Goal: Task Accomplishment & Management: Manage account settings

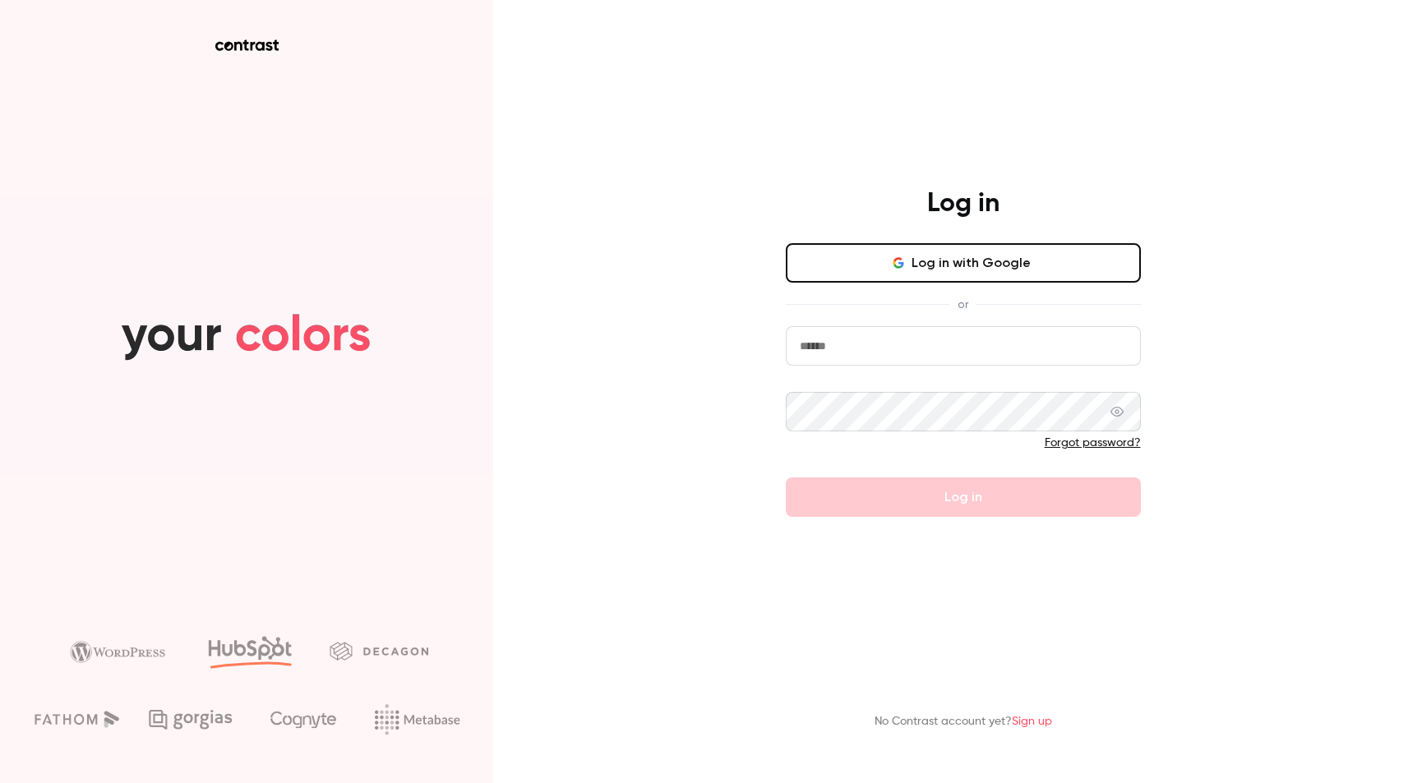
click at [873, 349] on input "email" at bounding box center [963, 345] width 355 height 39
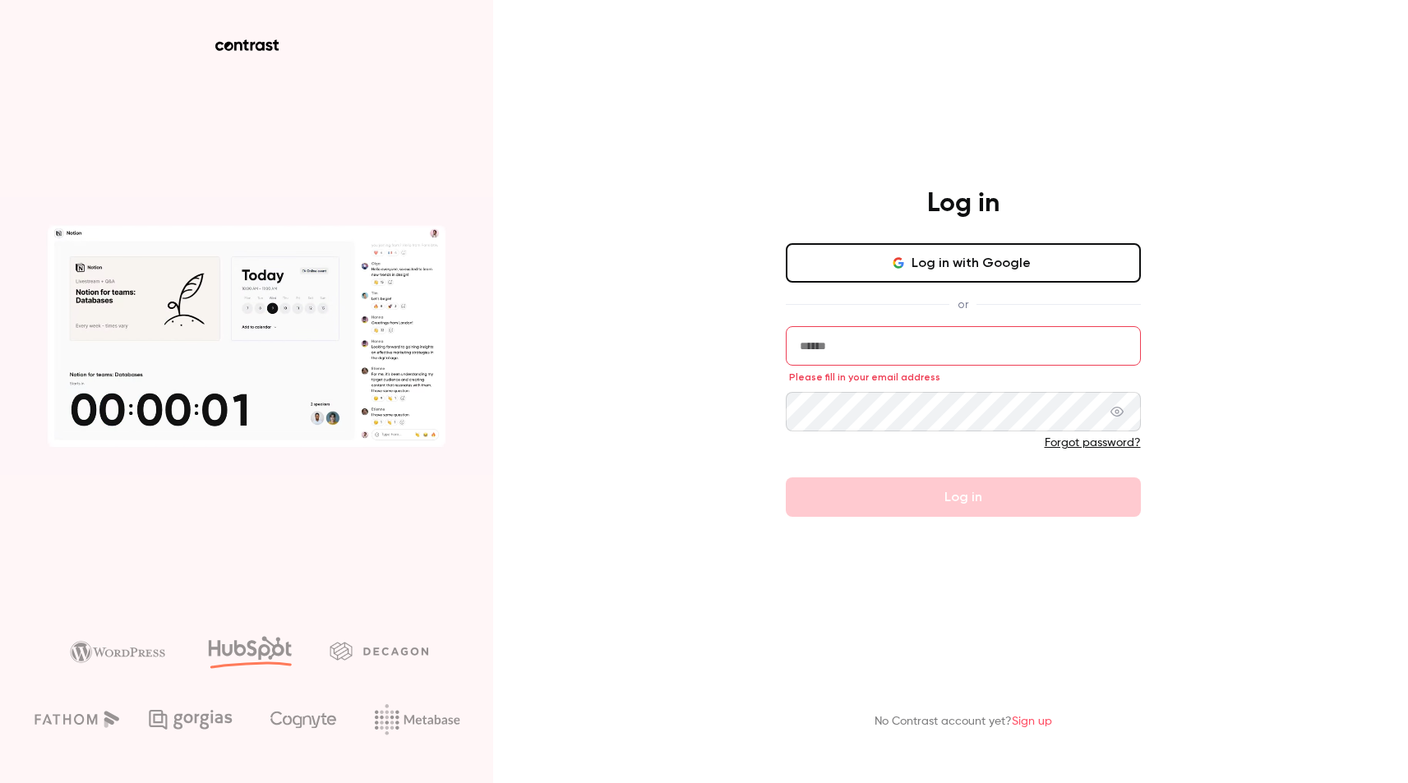
type input "**********"
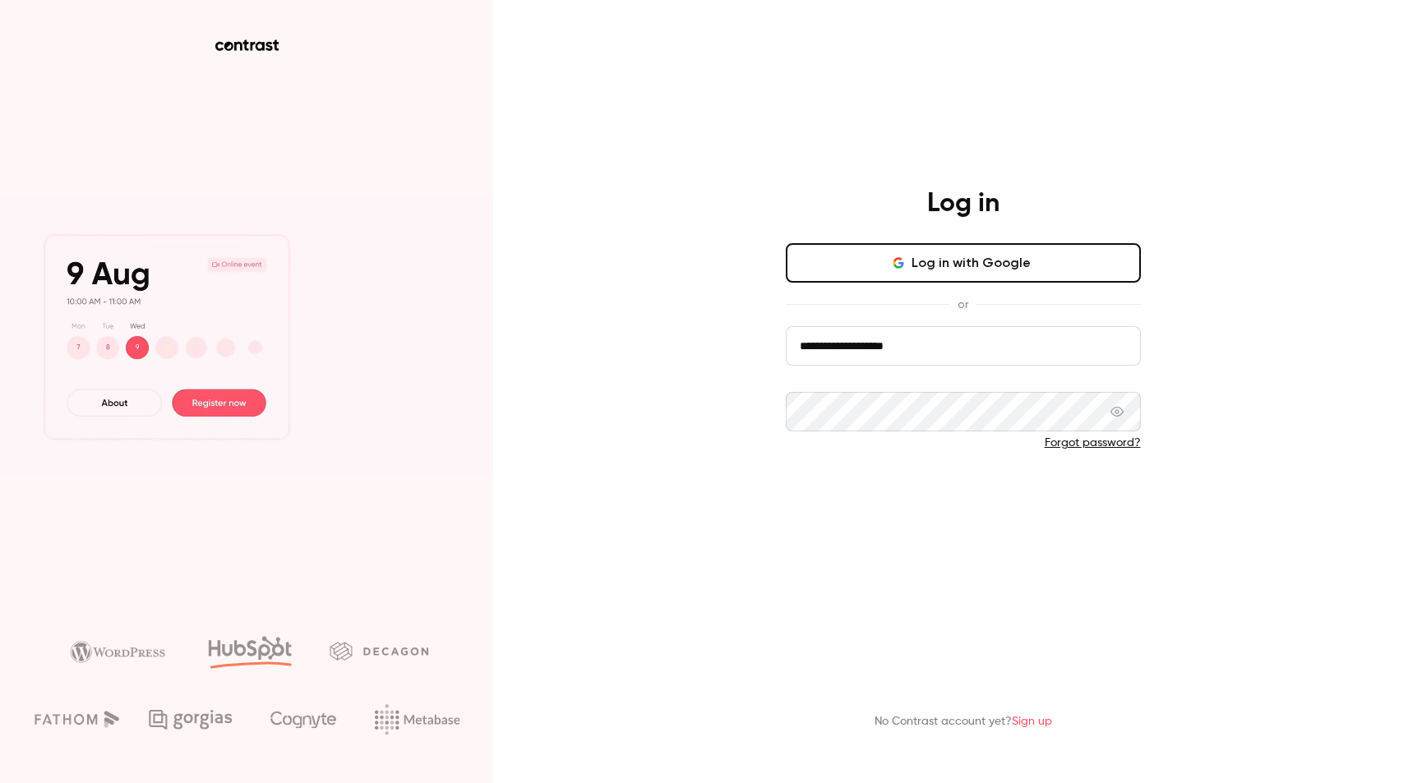
click at [944, 497] on button "Log in" at bounding box center [963, 496] width 355 height 39
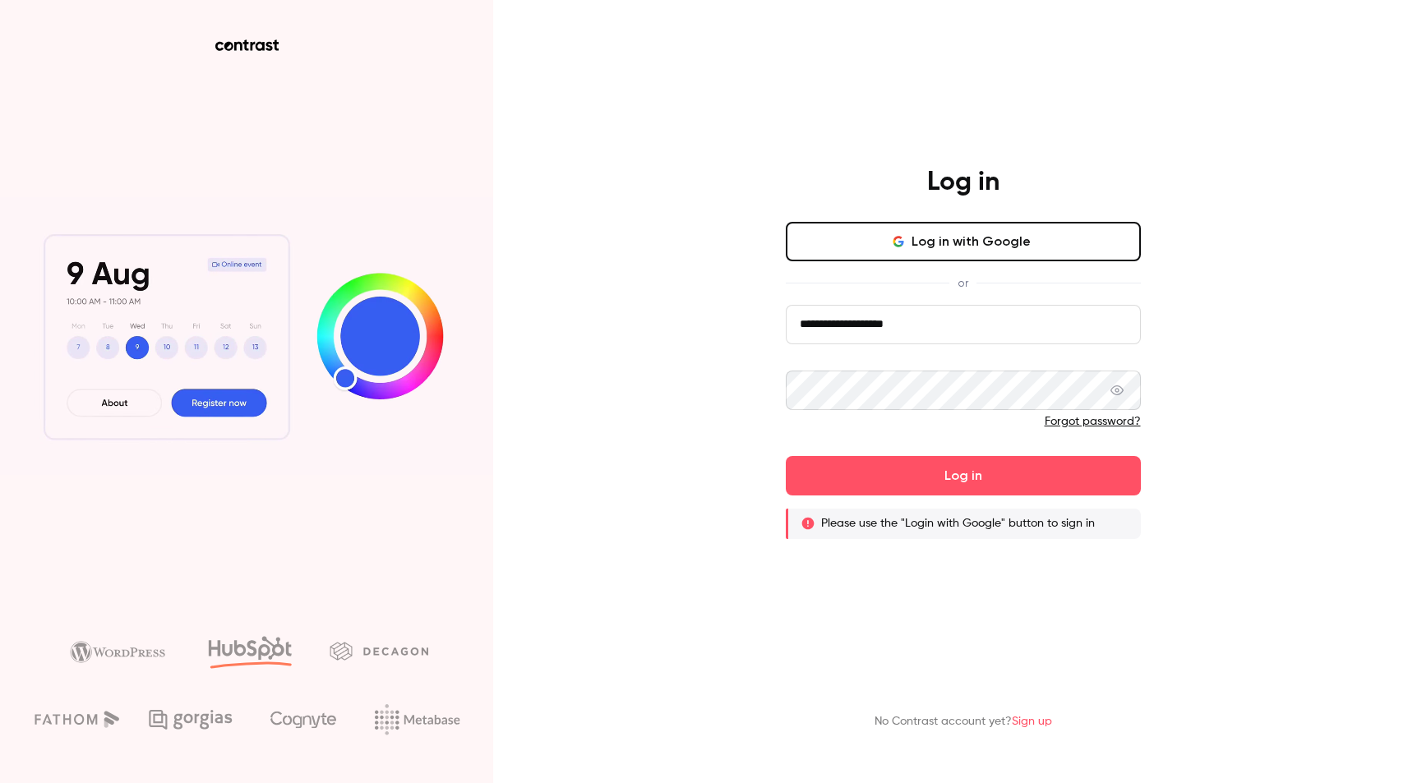
click at [933, 248] on button "Log in with Google" at bounding box center [963, 241] width 355 height 39
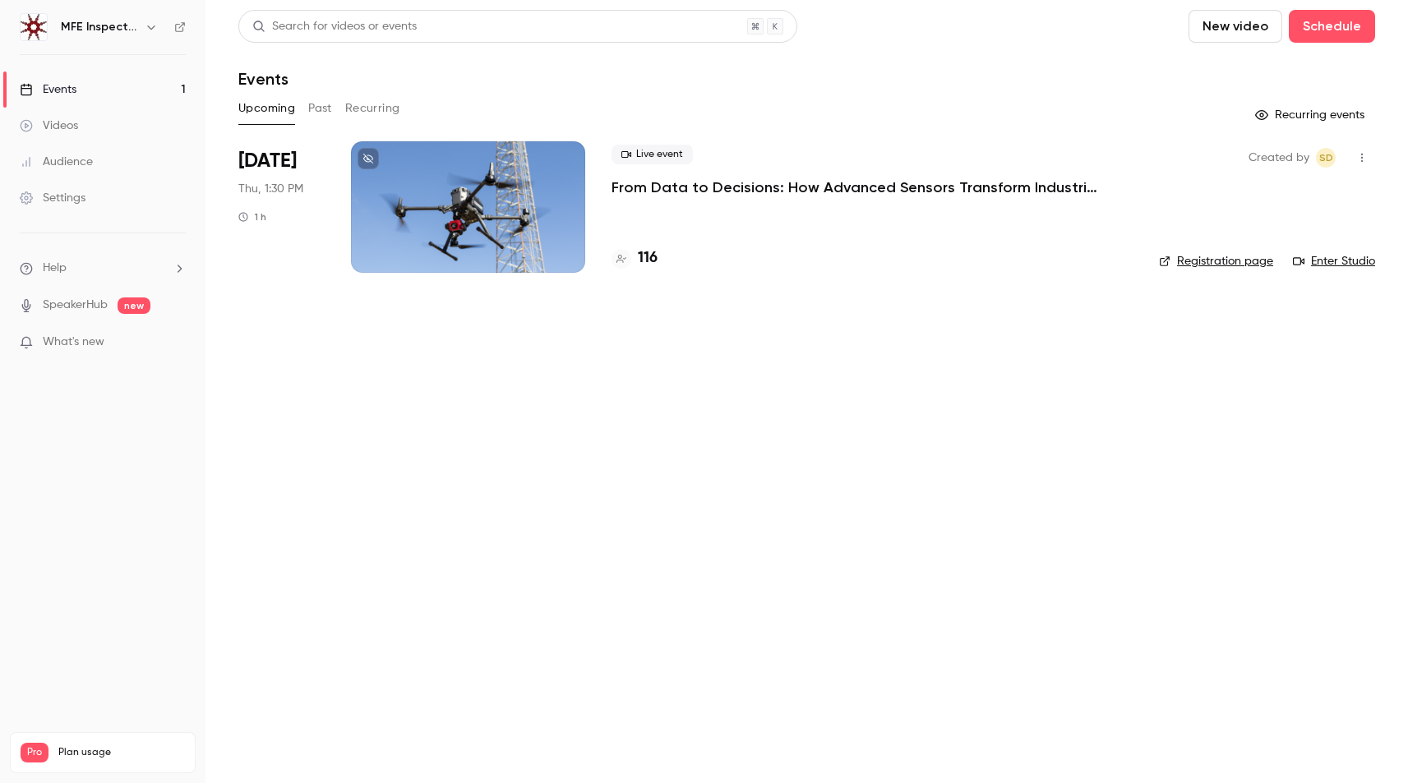
click at [964, 197] on div "Live event From Data to Decisions: How Advanced Sensors Transform Industrial In…" at bounding box center [871, 206] width 521 height 131
click at [626, 191] on p "From Data to Decisions: How Advanced Sensors Transform Industrial Inspections" at bounding box center [857, 187] width 493 height 20
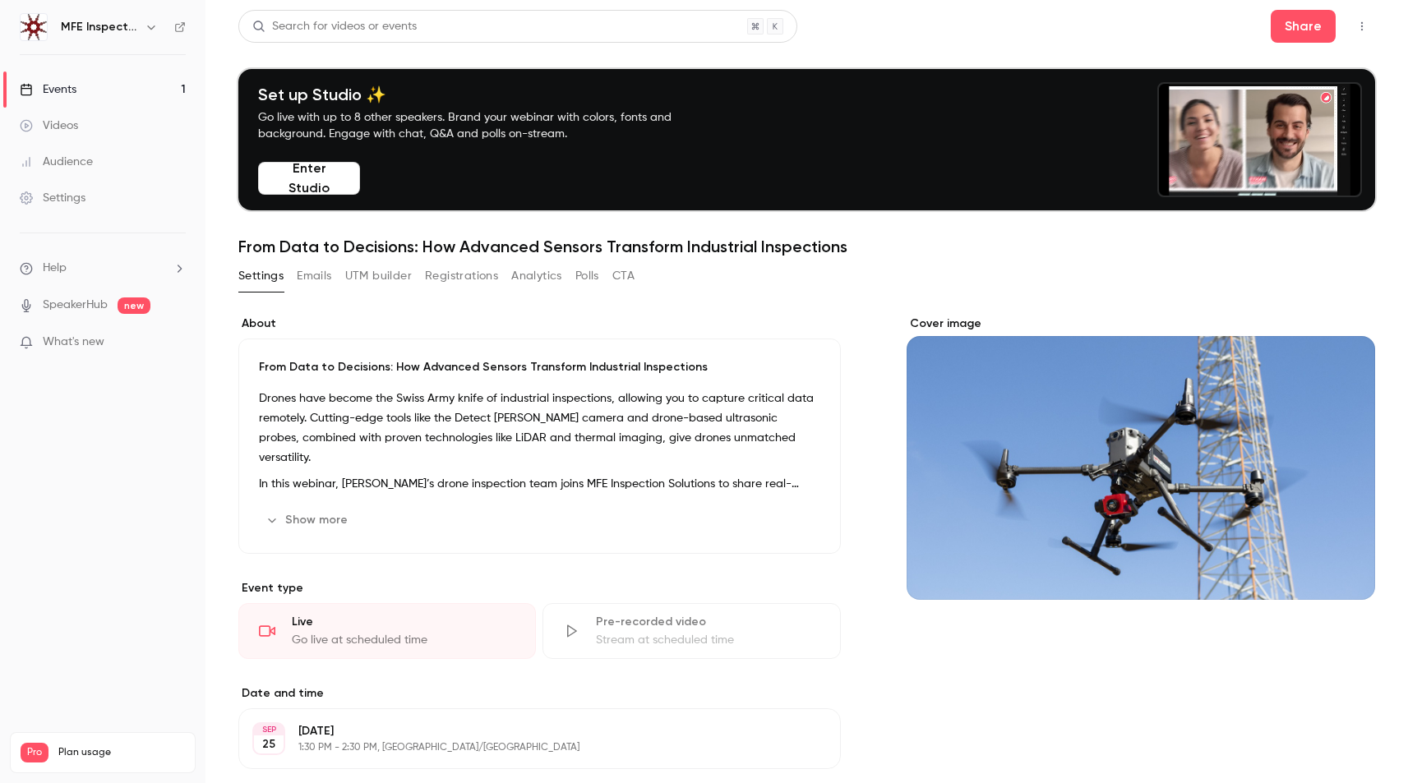
click at [463, 271] on button "Registrations" at bounding box center [461, 276] width 73 height 26
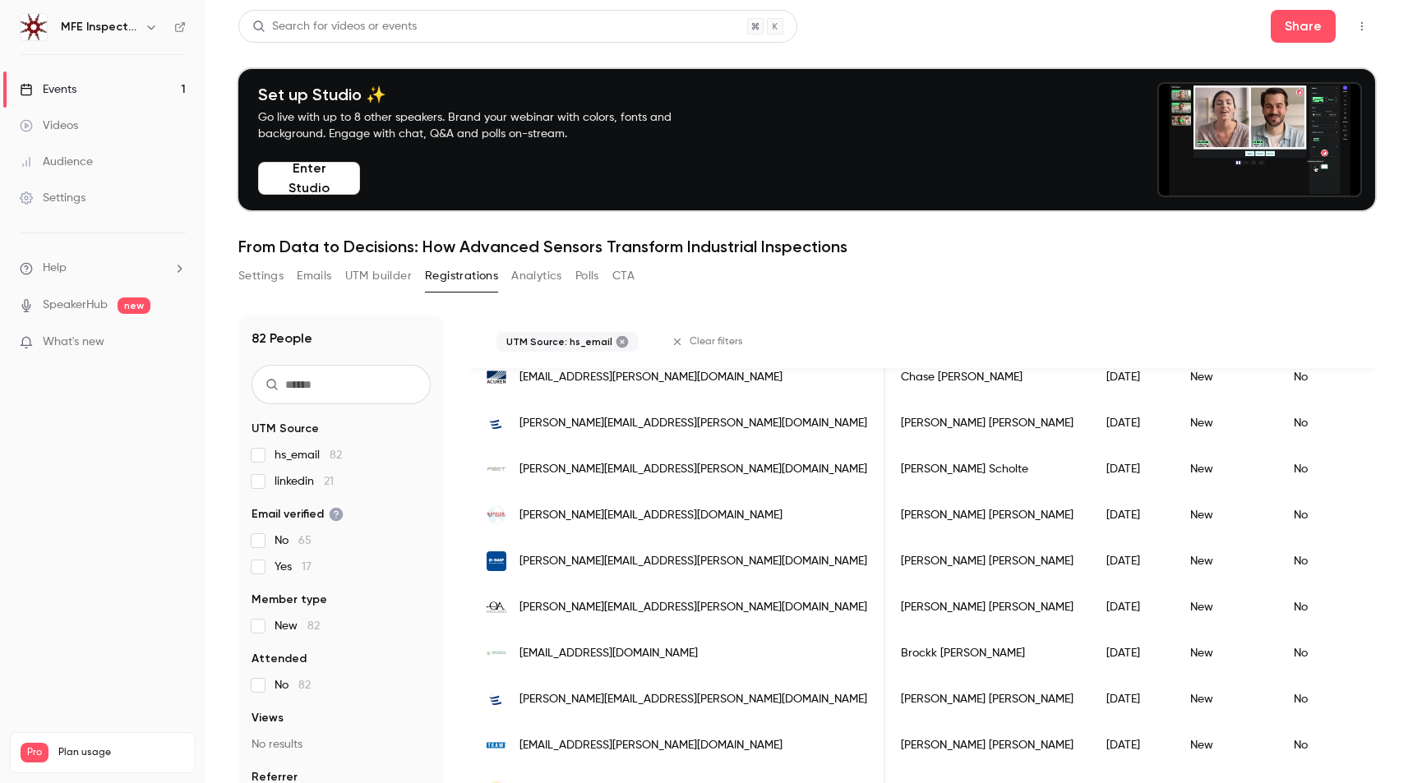
scroll to position [1775, 0]
